Goal: Navigation & Orientation: Find specific page/section

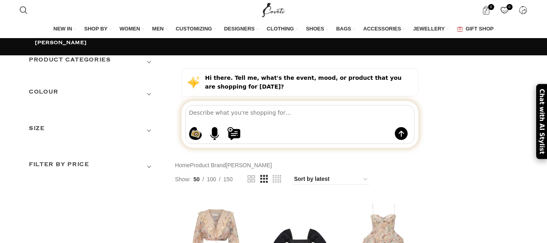
click at [215, 66] on span "Show sidebar" at bounding box center [273, 121] width 547 height 243
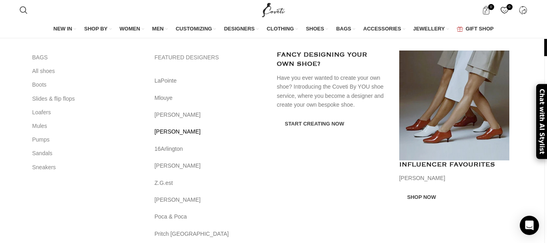
click at [217, 134] on link "[PERSON_NAME]" at bounding box center [210, 131] width 111 height 9
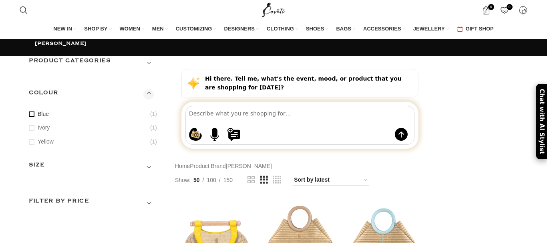
click at [38, 118] on link "Blue" at bounding box center [88, 114] width 119 height 8
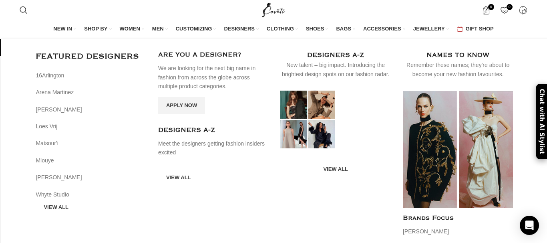
click at [234, 27] on span "DESIGNERS" at bounding box center [239, 28] width 31 height 7
